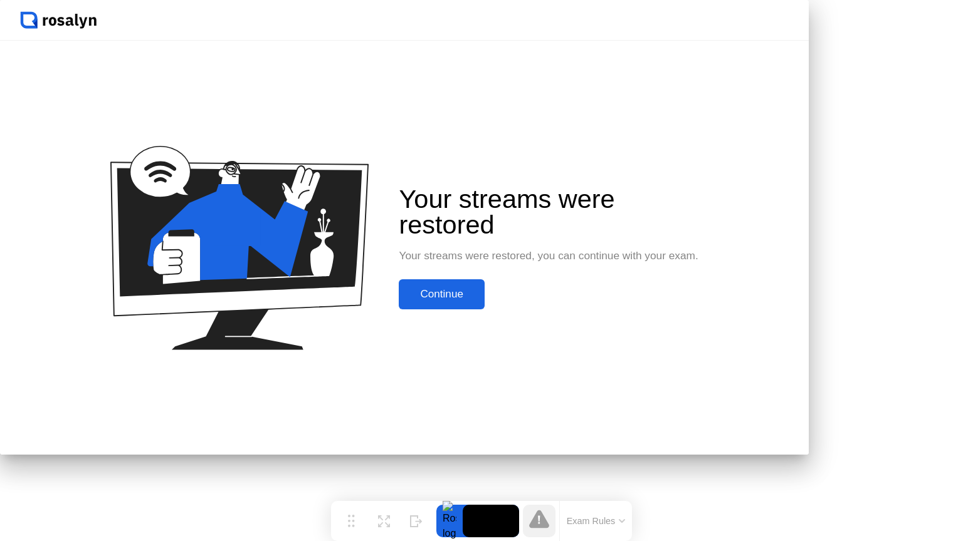
click at [480, 301] on div "Continue" at bounding box center [441, 294] width 78 height 13
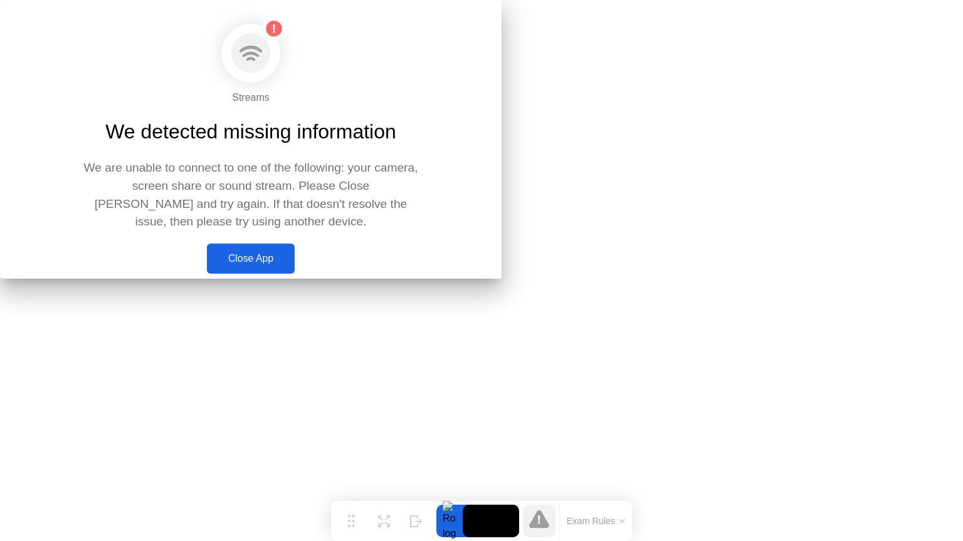
click at [291, 264] on div "Close App" at bounding box center [251, 258] width 80 height 11
